Goal: Information Seeking & Learning: Learn about a topic

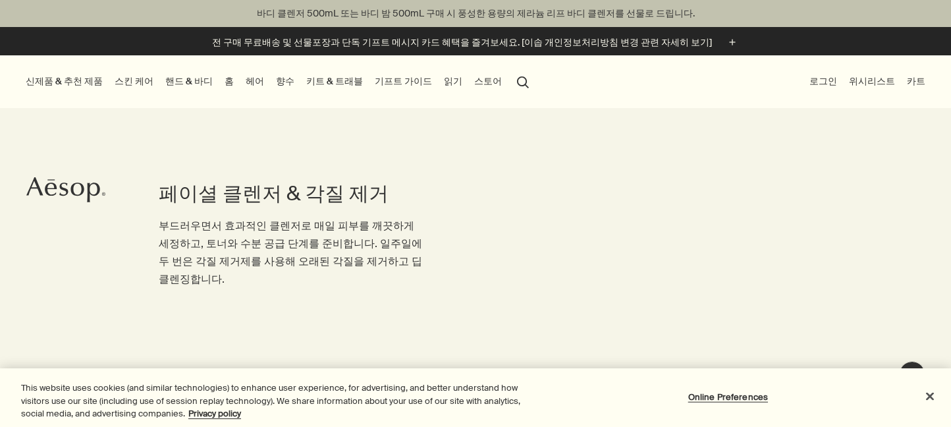
click at [175, 80] on link "핸드 & 바디" at bounding box center [189, 81] width 53 height 18
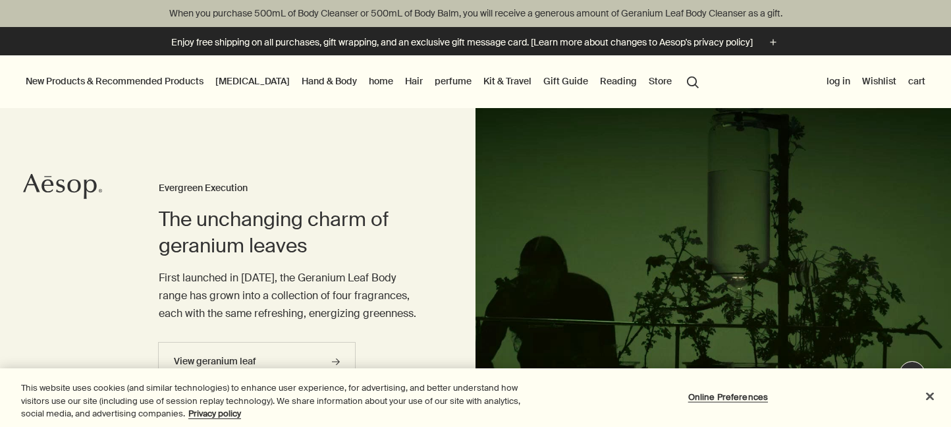
click at [242, 83] on font "Skin care" at bounding box center [252, 81] width 74 height 12
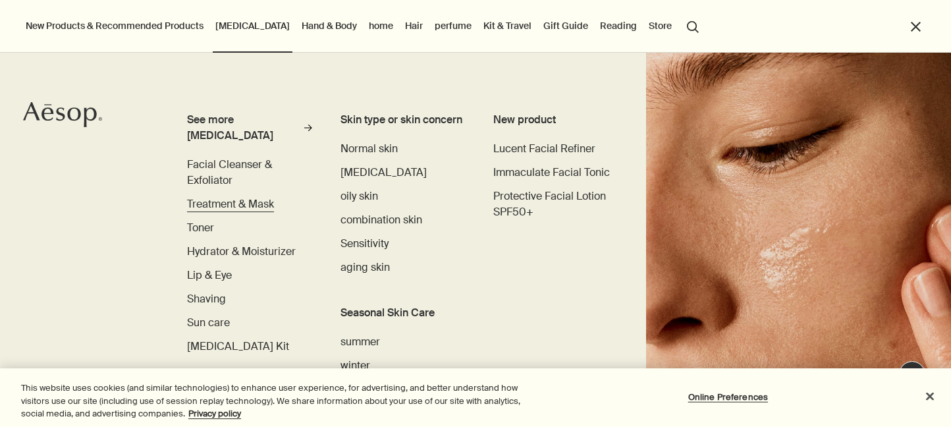
click at [237, 197] on font "Treatment & Mask" at bounding box center [230, 204] width 87 height 14
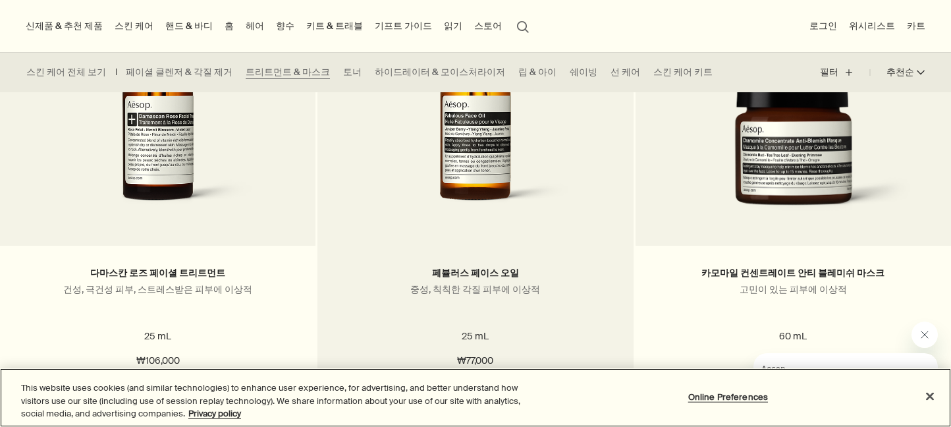
scroll to position [940, 0]
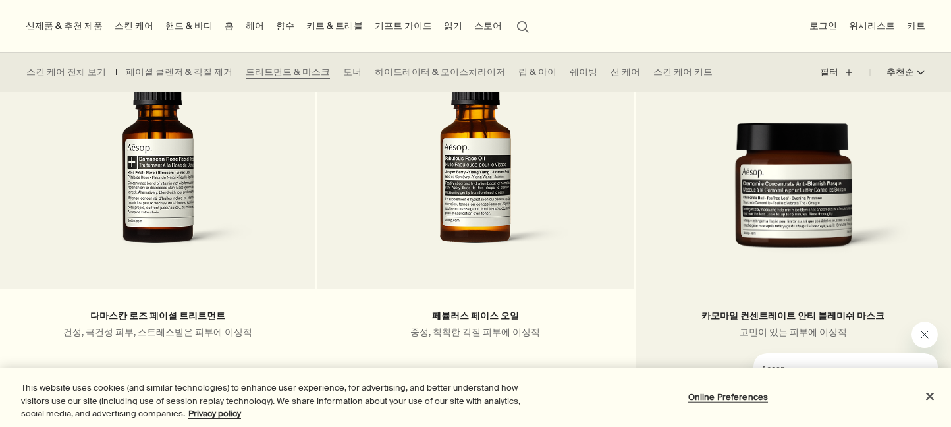
click at [905, 215] on img at bounding box center [793, 195] width 276 height 146
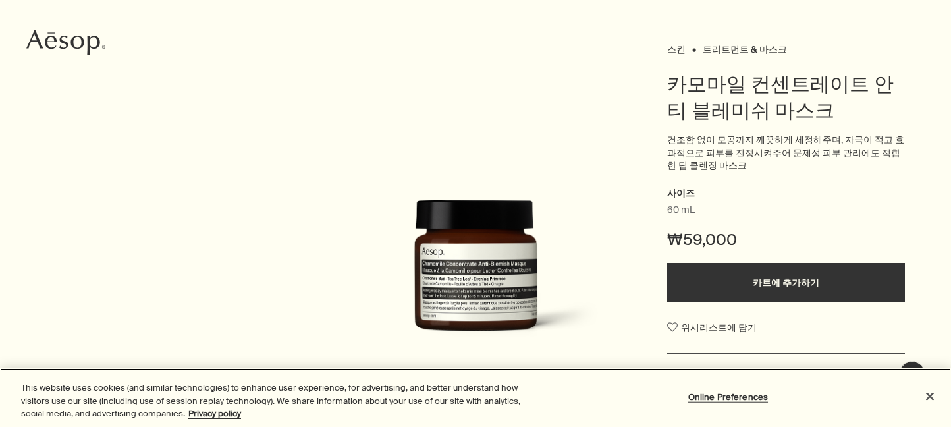
scroll to position [207, 0]
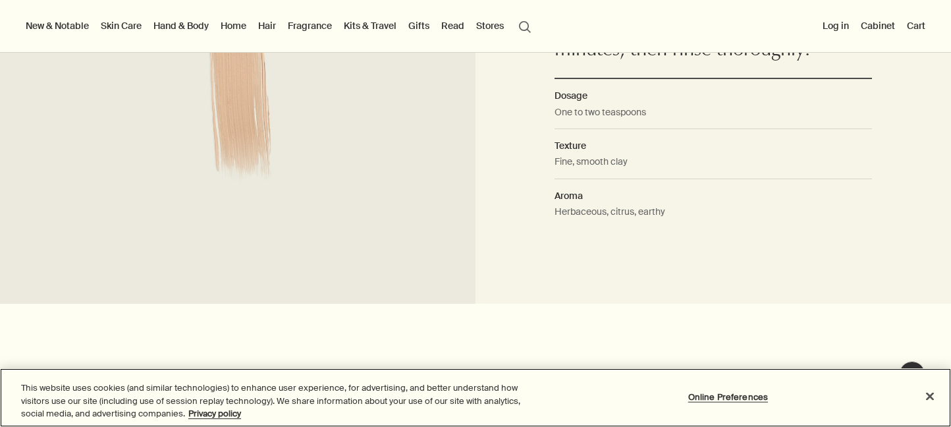
scroll to position [861, 0]
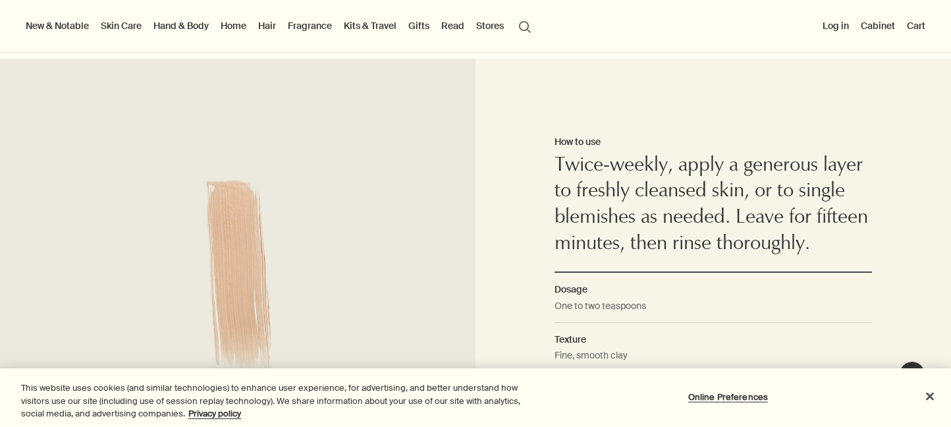
click at [125, 28] on link "Skin Care" at bounding box center [121, 25] width 46 height 17
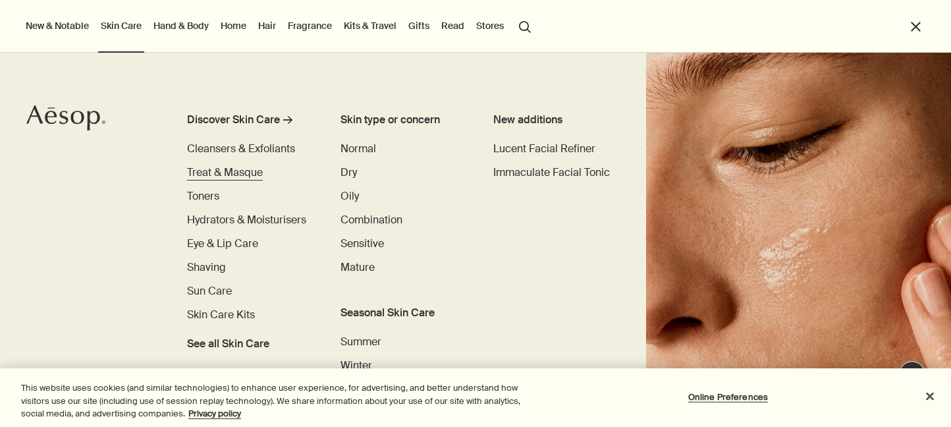
click at [248, 174] on span "Treat & Masque" at bounding box center [225, 172] width 76 height 14
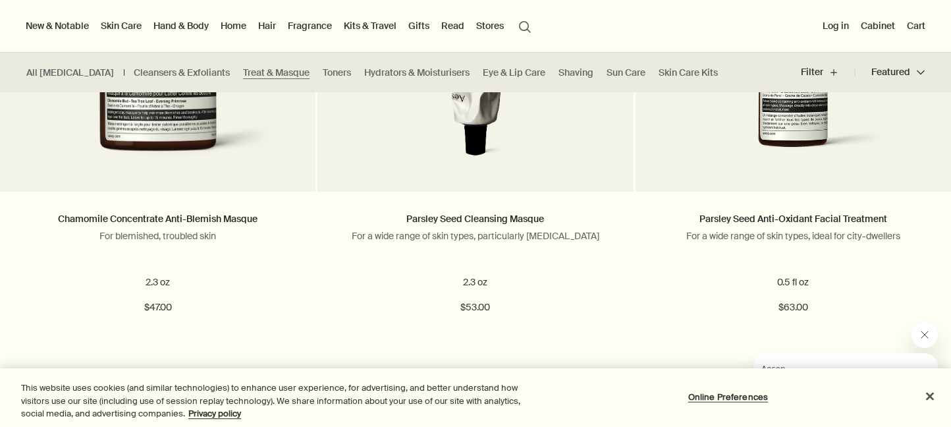
scroll to position [1386, 0]
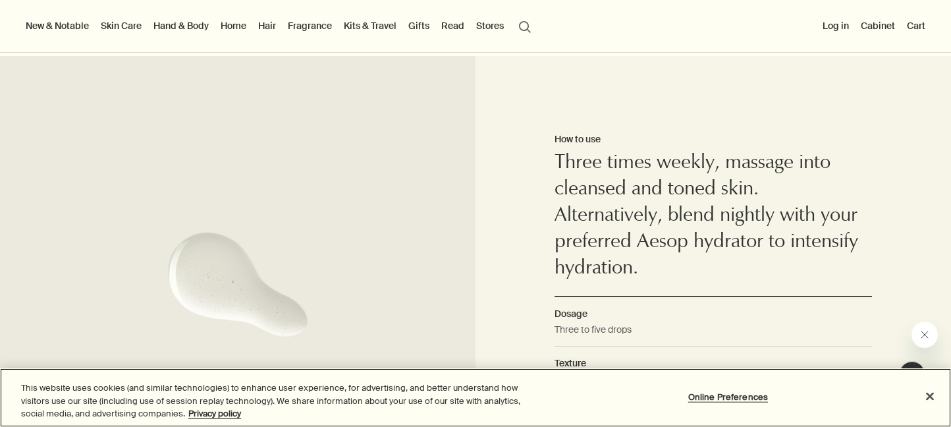
scroll to position [1082, 0]
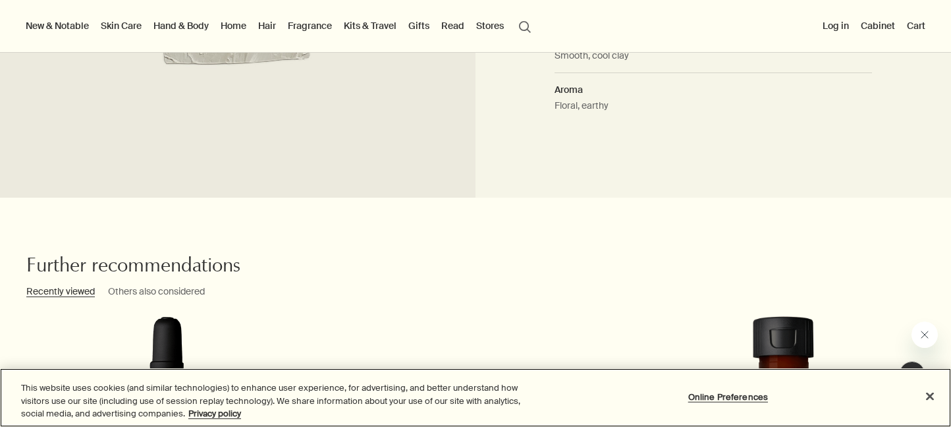
scroll to position [1430, 0]
